Goal: Task Accomplishment & Management: Complete application form

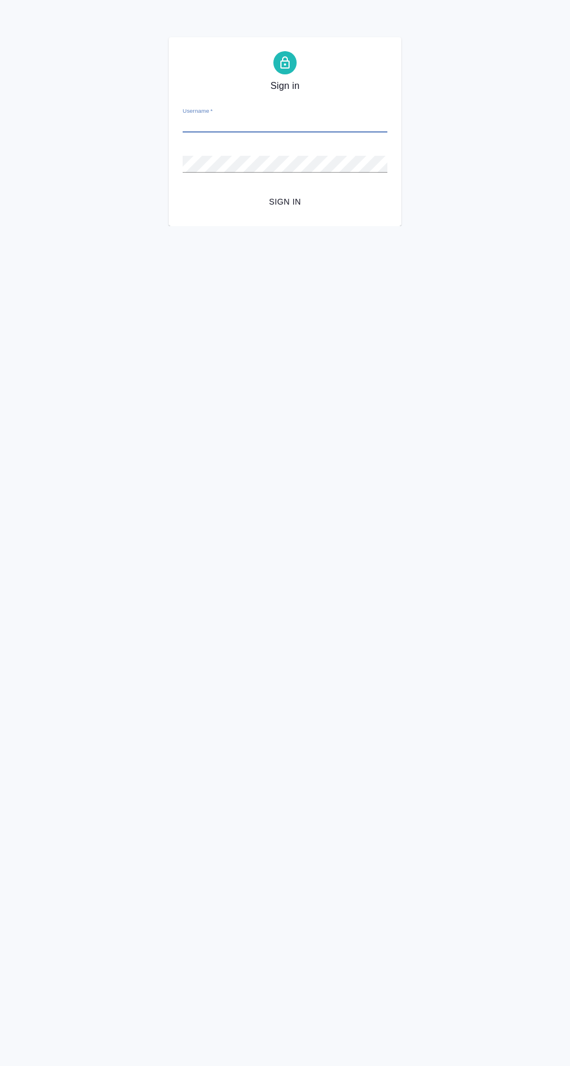
click at [203, 126] on input "Username   *" at bounding box center [285, 124] width 205 height 16
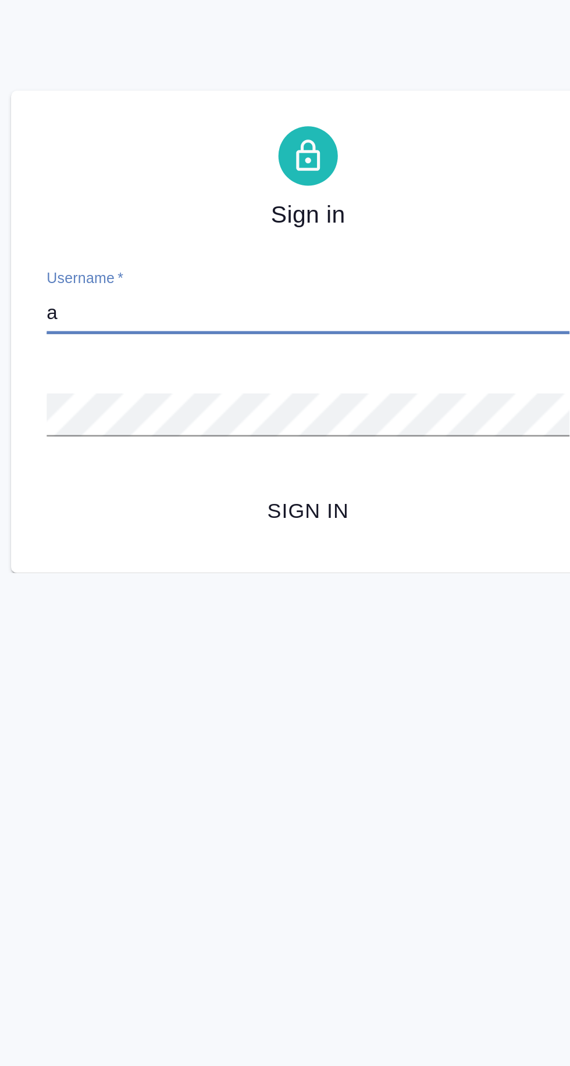
type input "[EMAIL_ADDRESS][DOMAIN_NAME]"
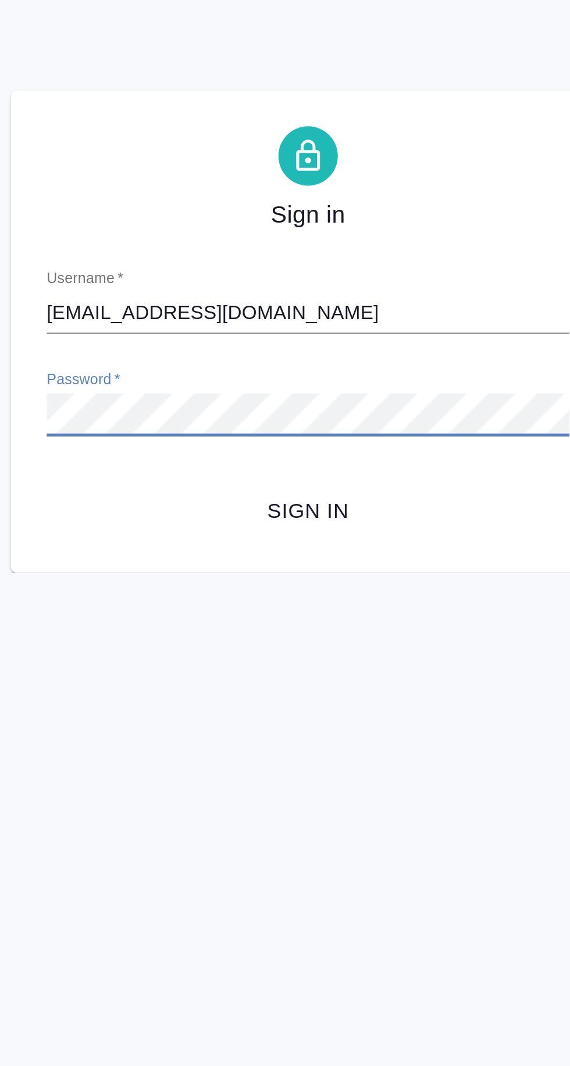
click at [278, 203] on span "Sign in" at bounding box center [285, 202] width 186 height 15
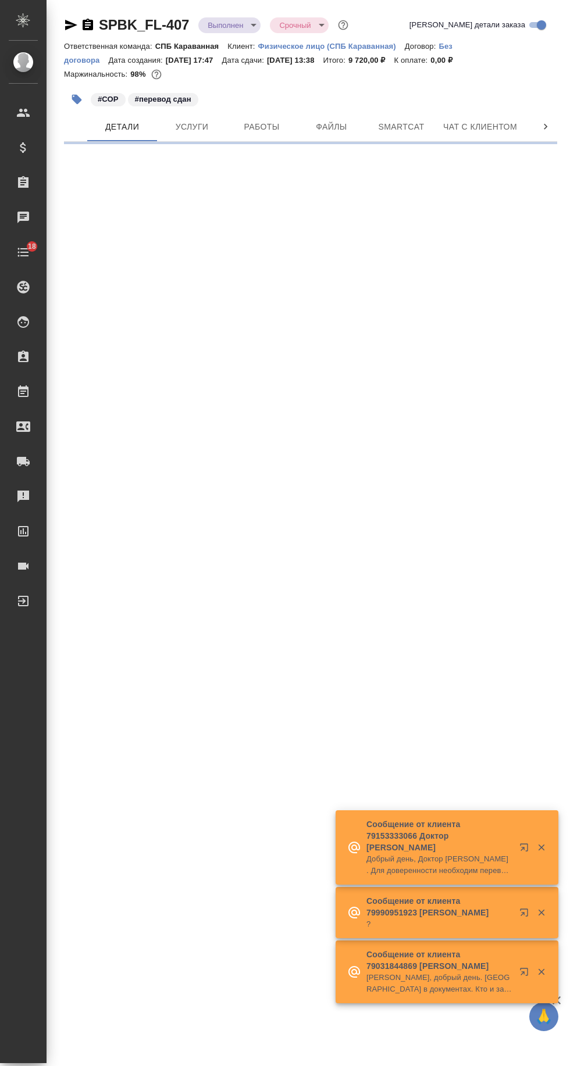
select select "RU"
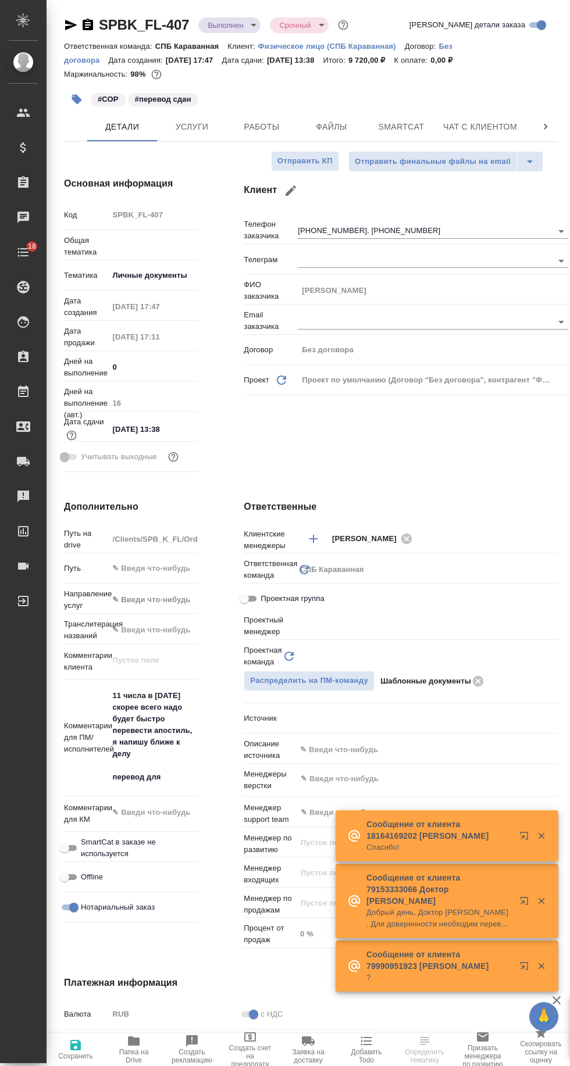
type textarea "x"
type input "Шаблонные документы"
type input "[PERSON_NAME]"
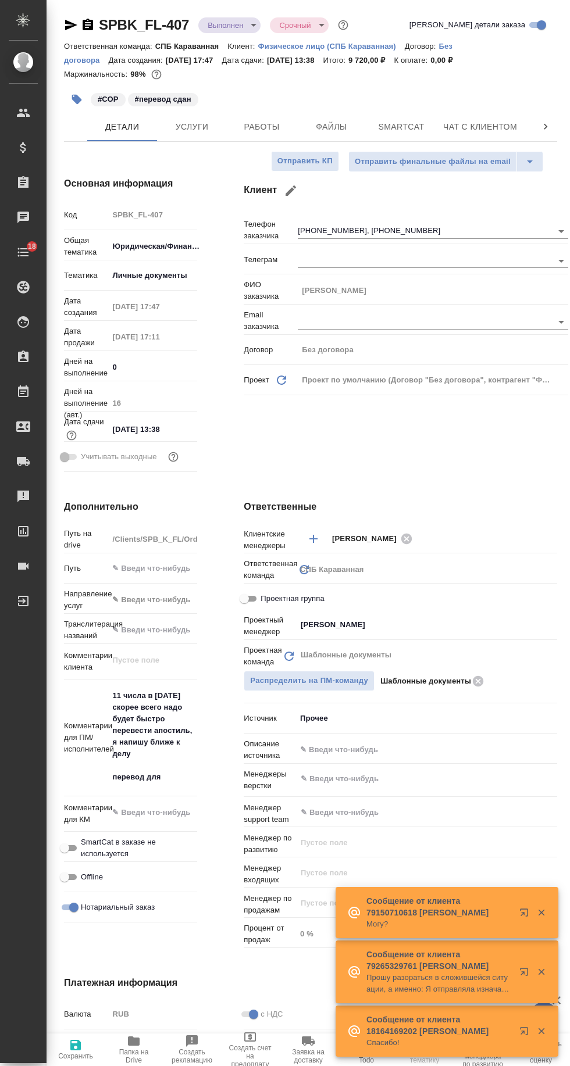
click at [456, 131] on span "Чат с клиентом" at bounding box center [480, 127] width 74 height 15
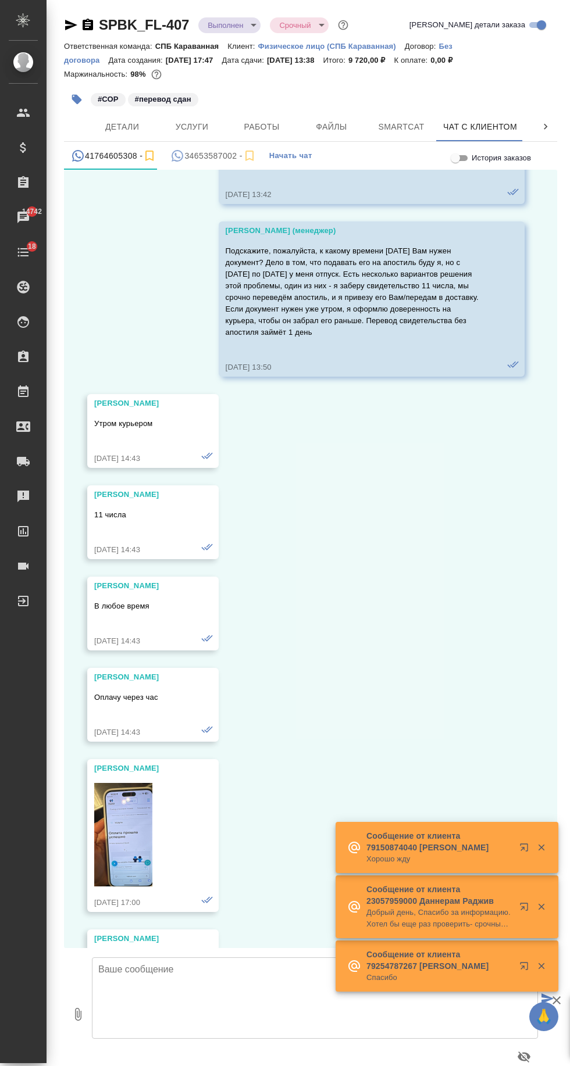
scroll to position [16245, 0]
